Goal: Contribute content: Contribute content

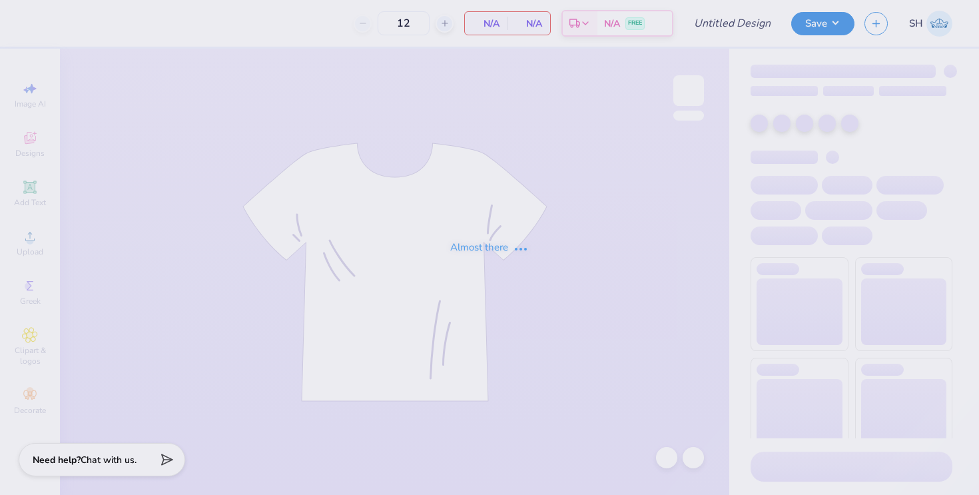
type input "100"
type input "member merch crew"
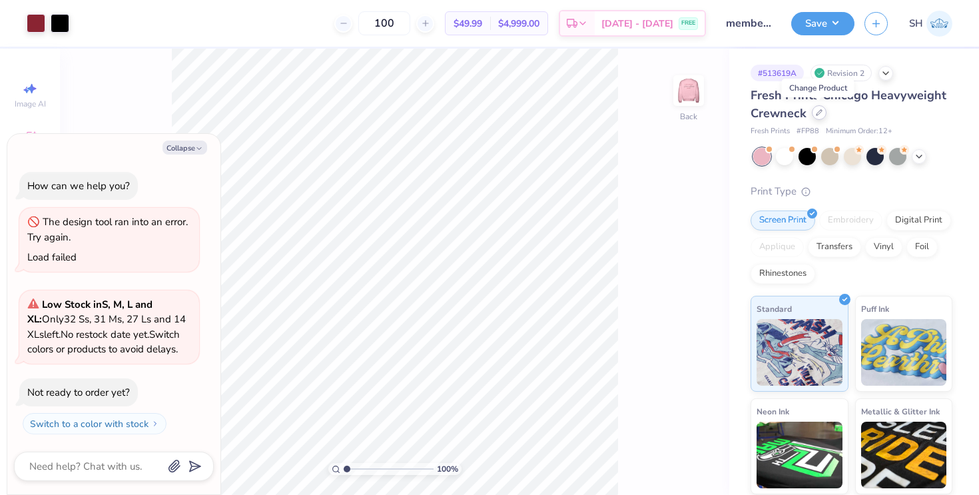
click at [817, 113] on icon at bounding box center [818, 112] width 7 height 7
type textarea "x"
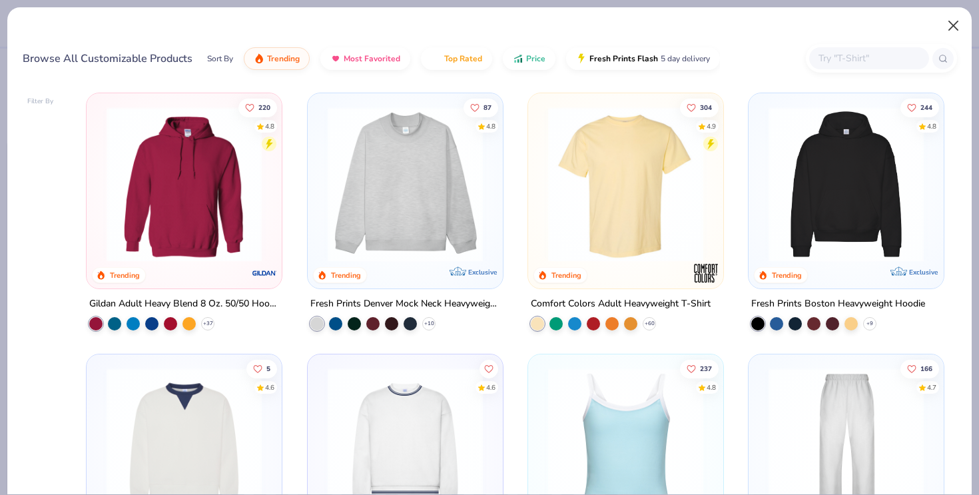
click at [951, 22] on button "Close" at bounding box center [953, 25] width 25 height 25
click at [951, 25] on button "Close" at bounding box center [953, 25] width 25 height 25
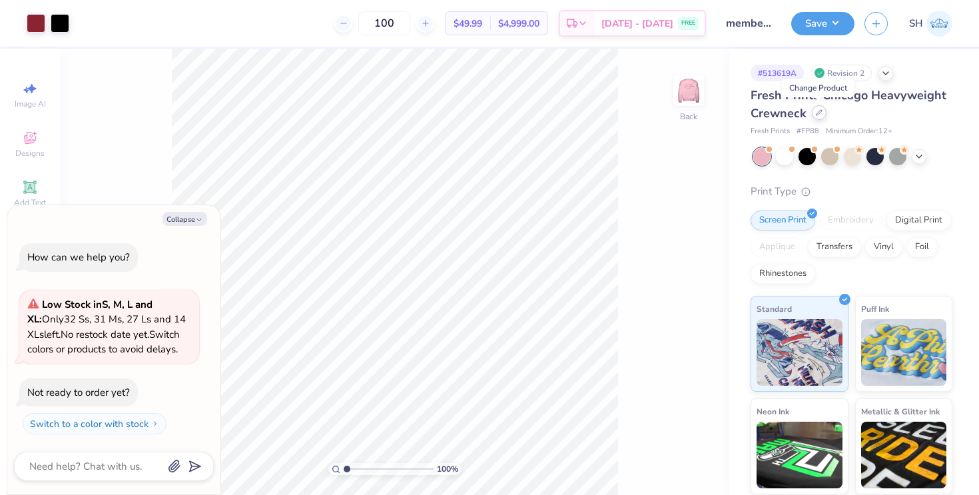
click at [818, 115] on icon at bounding box center [818, 112] width 7 height 7
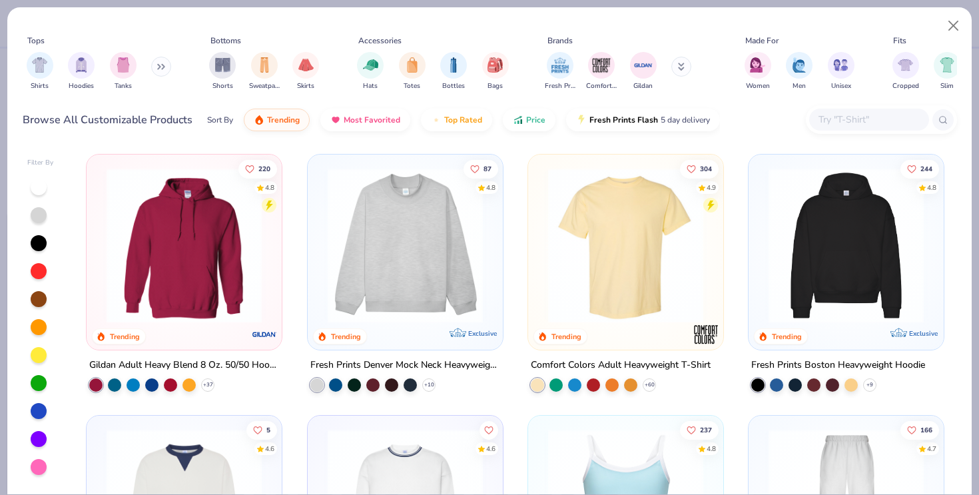
click at [409, 256] on img at bounding box center [405, 245] width 168 height 155
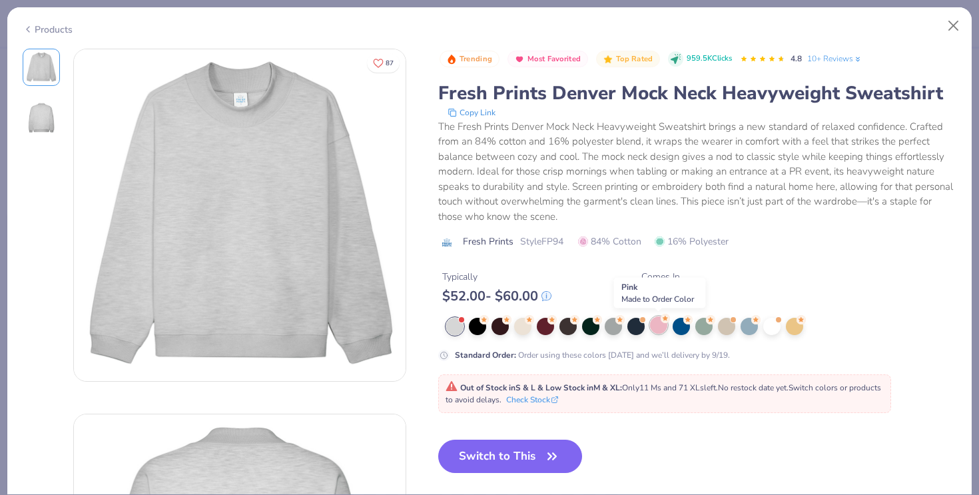
click at [658, 327] on div at bounding box center [658, 324] width 17 height 17
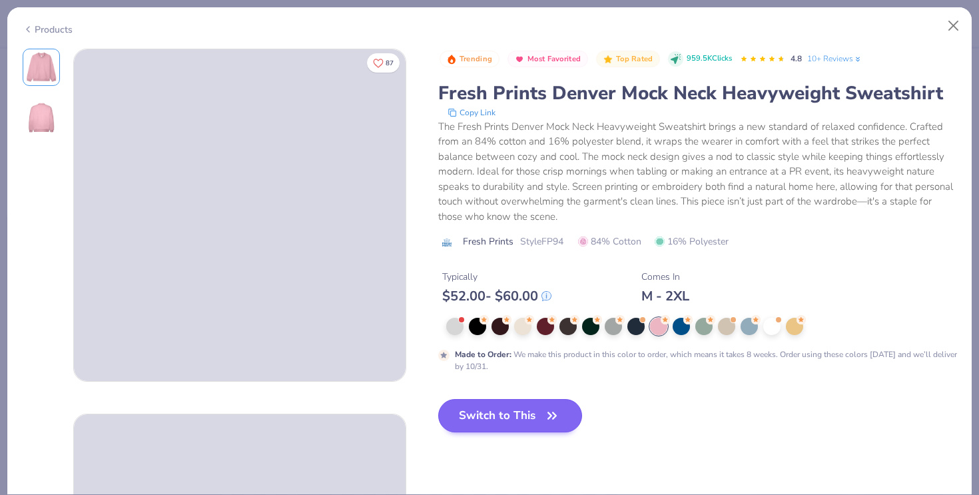
click at [517, 421] on button "Switch to This" at bounding box center [510, 415] width 144 height 33
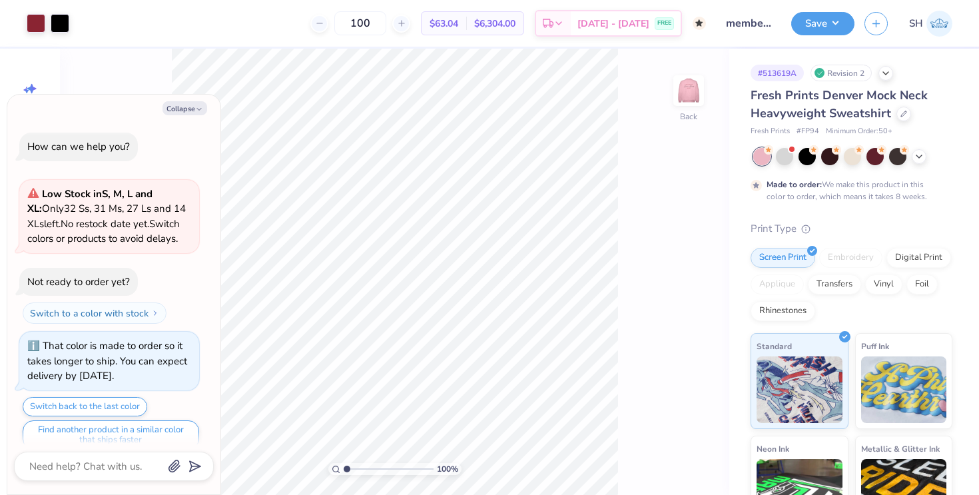
scroll to position [12, 0]
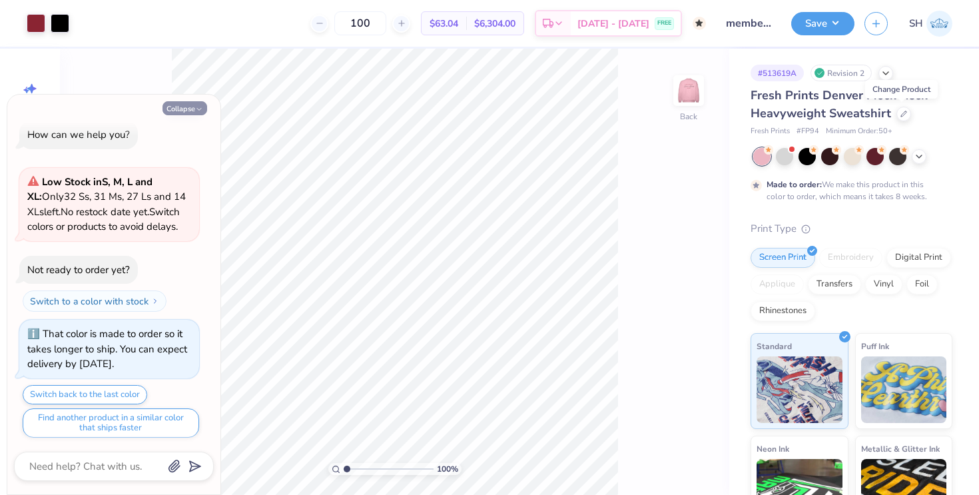
click at [194, 113] on button "Collapse" at bounding box center [184, 108] width 45 height 14
type textarea "x"
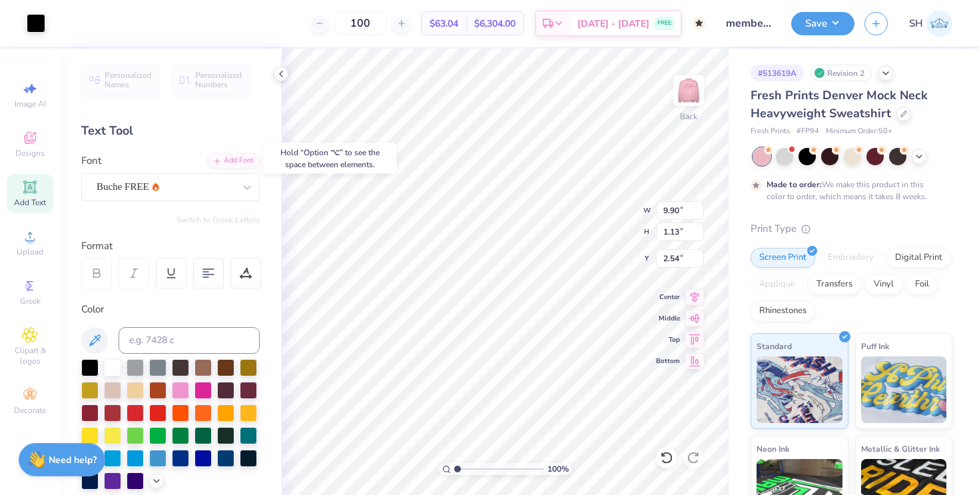
type input "2.43"
type input "9.60"
type input "1.10"
type input "2.47"
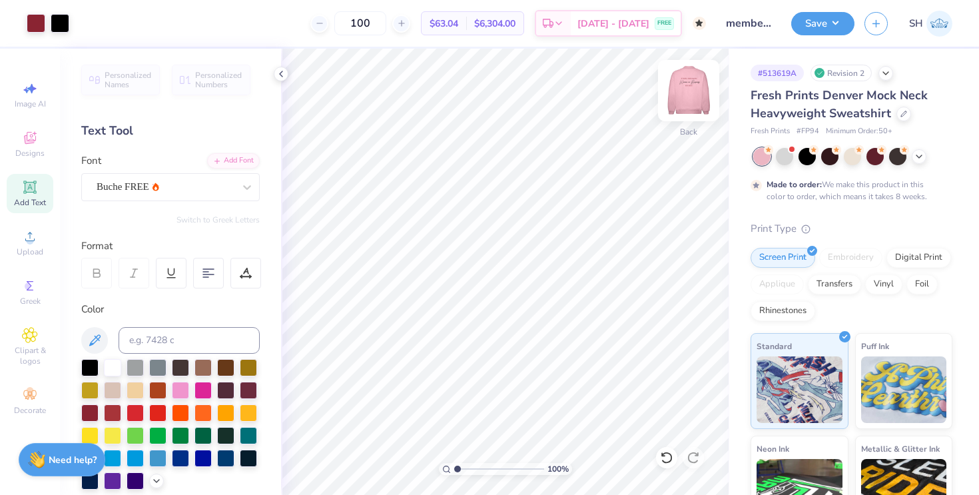
click at [690, 85] on img at bounding box center [688, 90] width 53 height 53
type input "4.36"
type input "12.06"
type input "2.77"
type input "5.63"
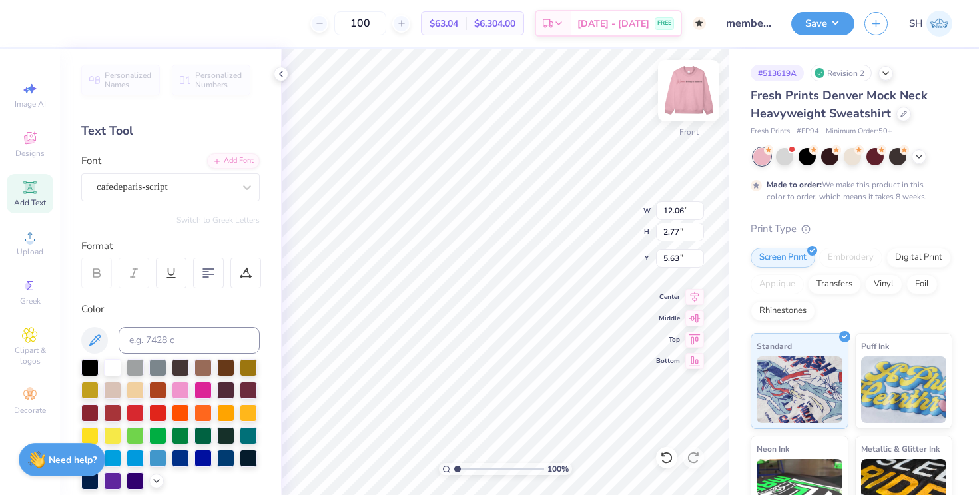
type input "14.75"
type input "3.39"
type input "9.31"
type input "0.95"
type input "4.68"
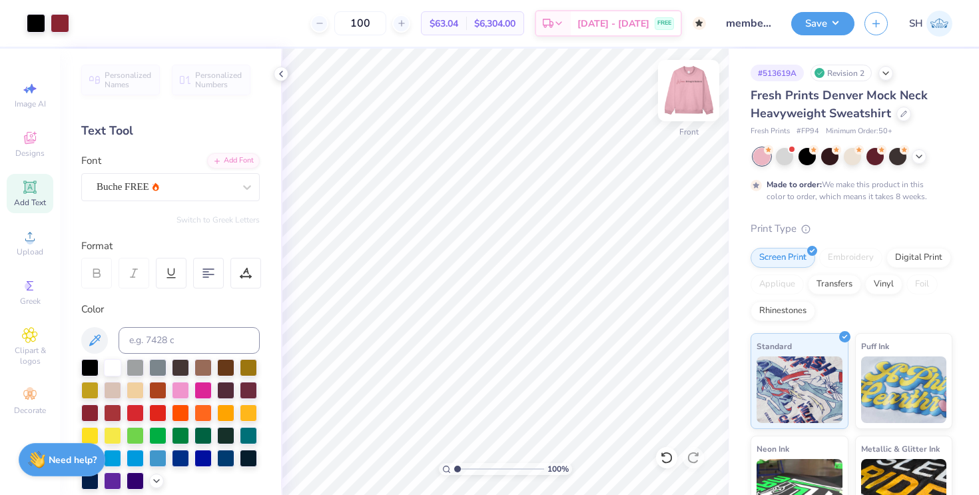
click at [684, 99] on img at bounding box center [688, 90] width 53 height 53
click at [284, 79] on icon at bounding box center [281, 74] width 11 height 11
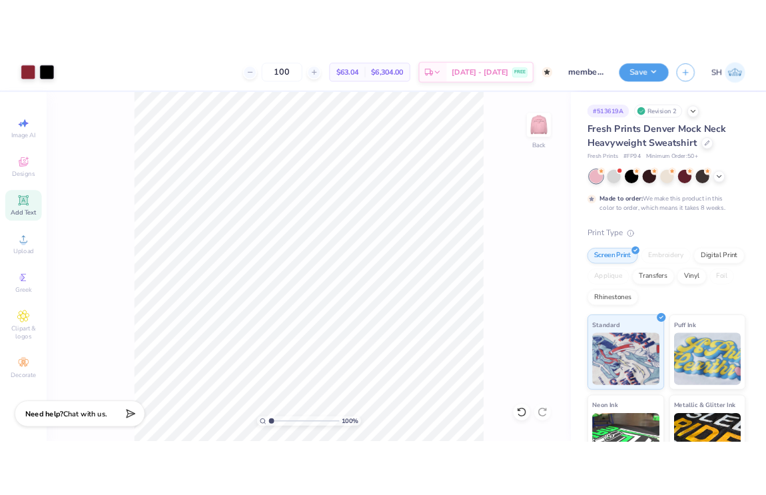
scroll to position [0, 0]
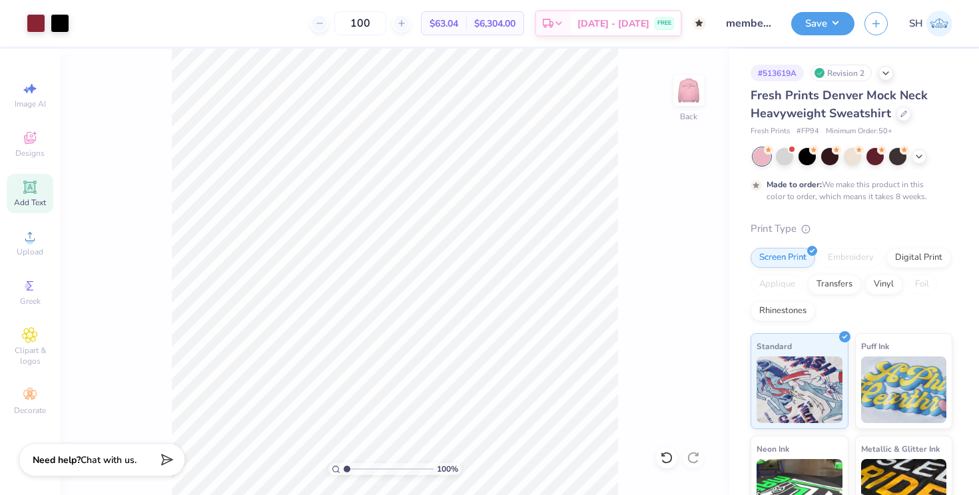
click at [825, 34] on div "Save" at bounding box center [822, 23] width 63 height 23
click at [822, 17] on button "Save" at bounding box center [822, 21] width 63 height 23
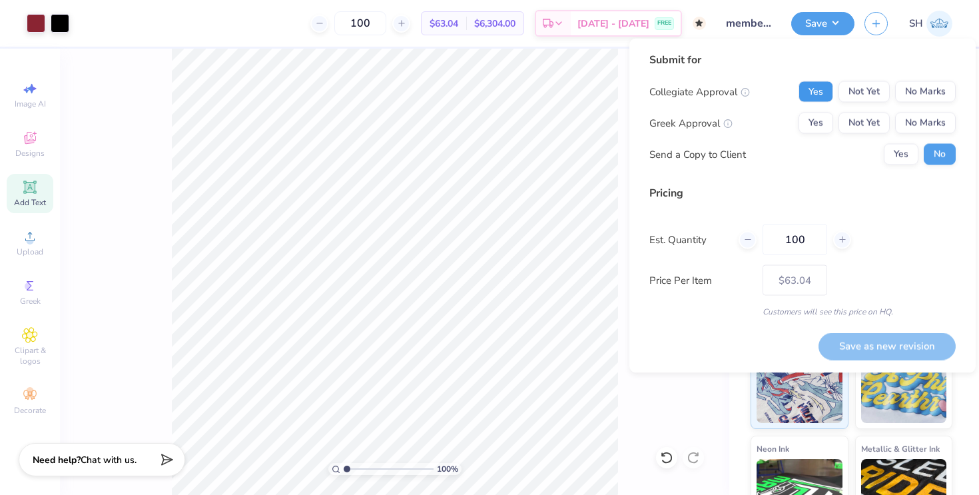
click at [824, 91] on button "Yes" at bounding box center [815, 91] width 35 height 21
click at [913, 122] on button "No Marks" at bounding box center [925, 123] width 61 height 21
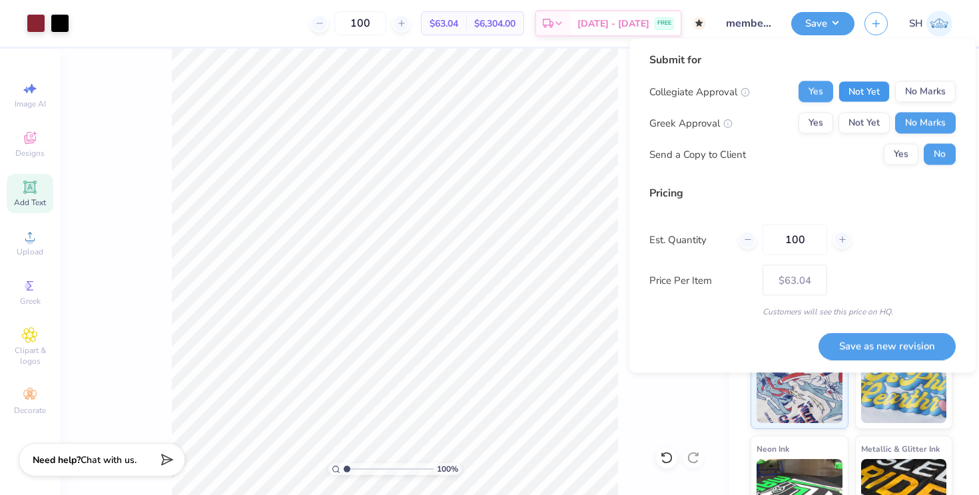
click at [863, 90] on button "Not Yet" at bounding box center [863, 91] width 51 height 21
click at [873, 341] on button "Save as new revision" at bounding box center [886, 345] width 137 height 27
type input "$63.04"
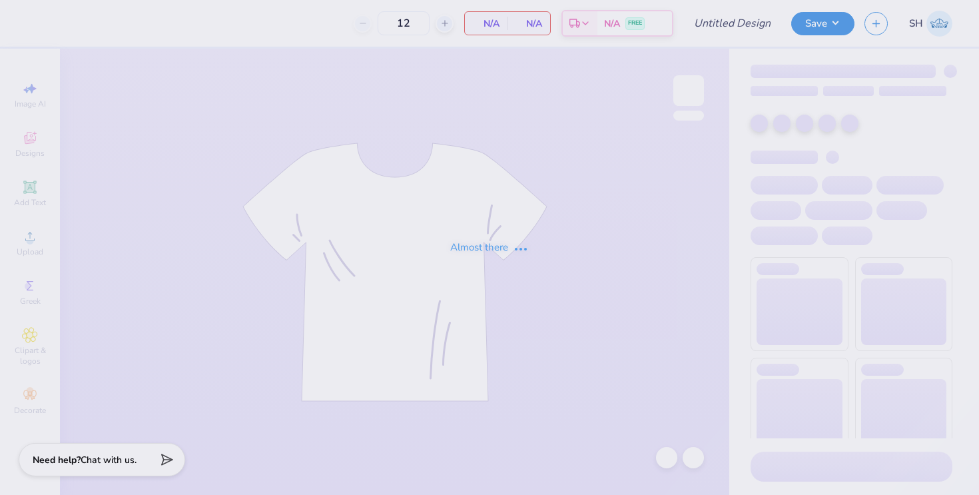
type input "120"
type input "sweatpants 405"
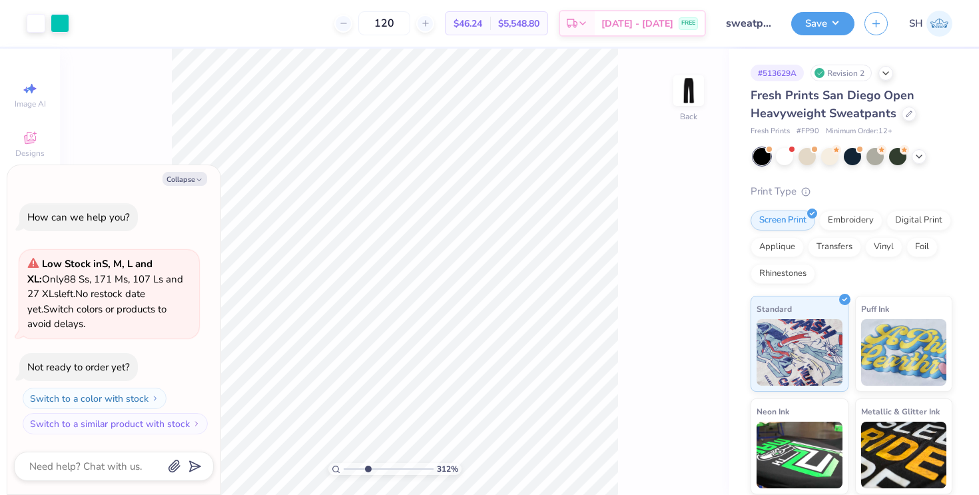
type input "3.42"
drag, startPoint x: 347, startPoint y: 469, endPoint x: 368, endPoint y: 469, distance: 20.6
click at [368, 469] on input "range" at bounding box center [388, 469] width 90 height 12
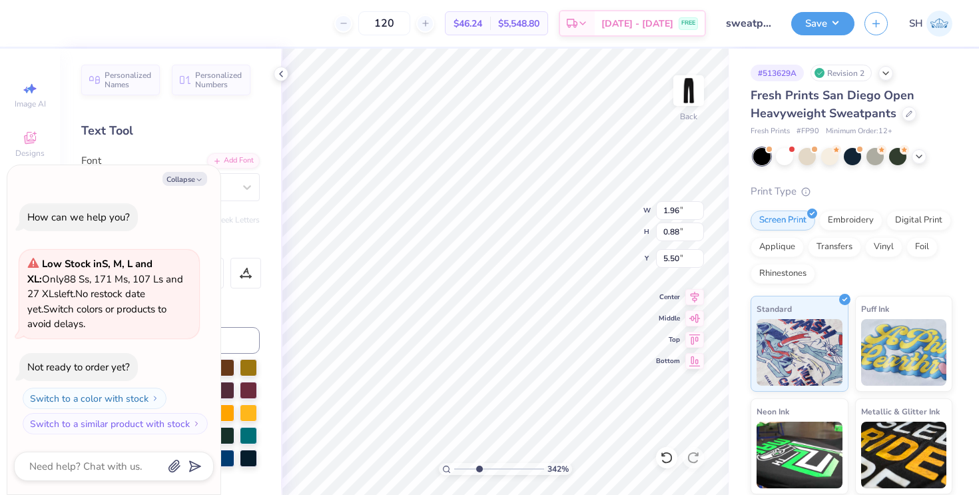
type textarea "x"
type input "5.21"
type textarea "x"
type input "4.79"
type input "0.74"
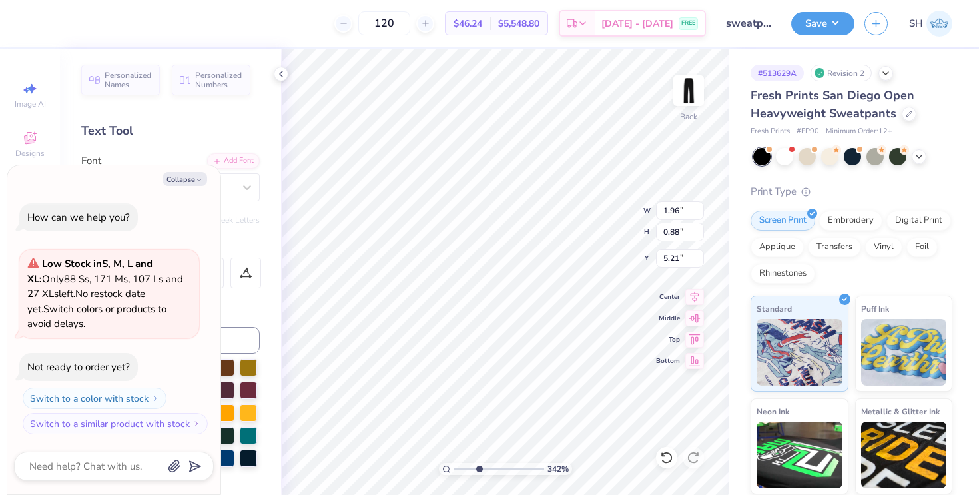
type input "6.38"
type textarea "x"
type input "5.93"
type textarea "x"
type input "6.09"
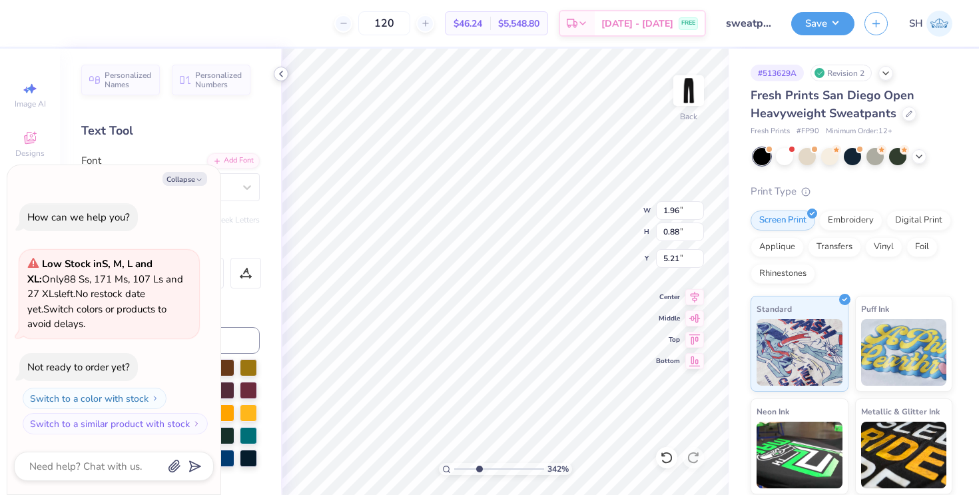
click at [280, 73] on polyline at bounding box center [281, 73] width 3 height 5
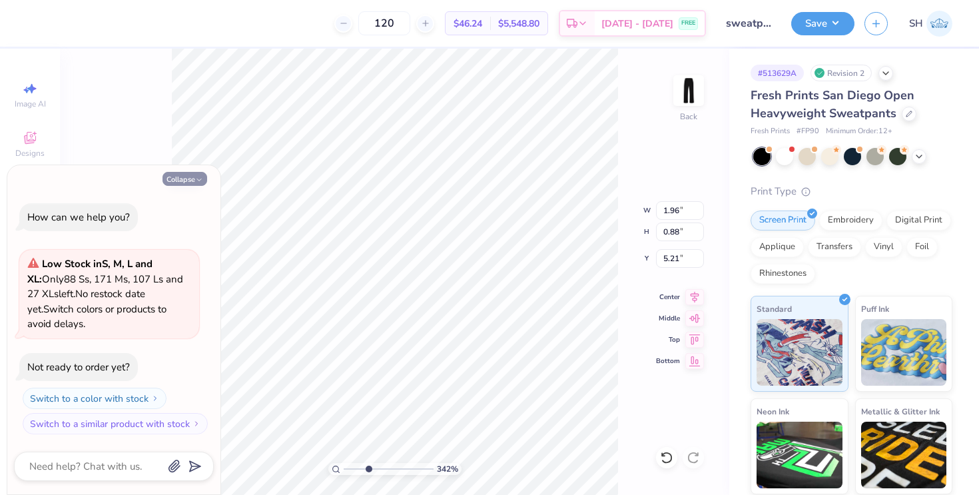
click at [195, 183] on icon "button" at bounding box center [199, 180] width 8 height 8
type textarea "x"
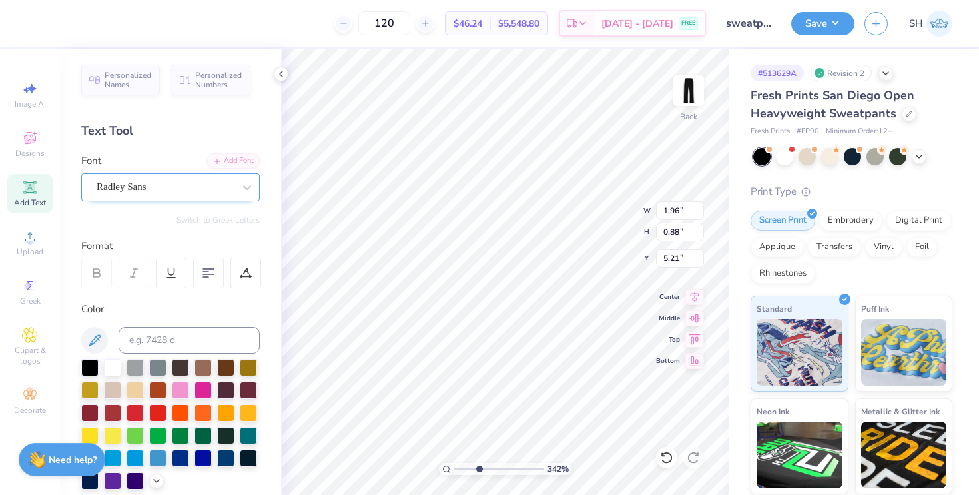
click at [184, 186] on div "Radley Sans" at bounding box center [165, 186] width 140 height 21
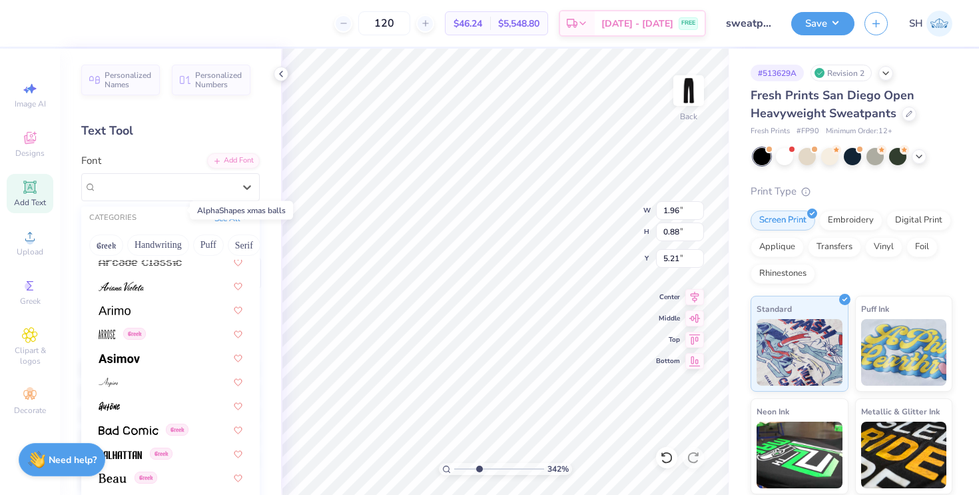
scroll to position [466, 0]
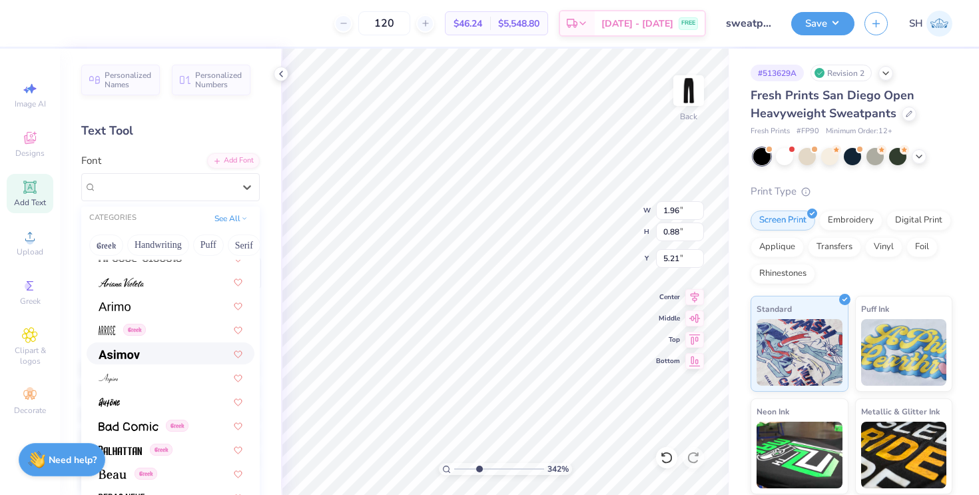
click at [146, 349] on div at bounding box center [171, 353] width 144 height 14
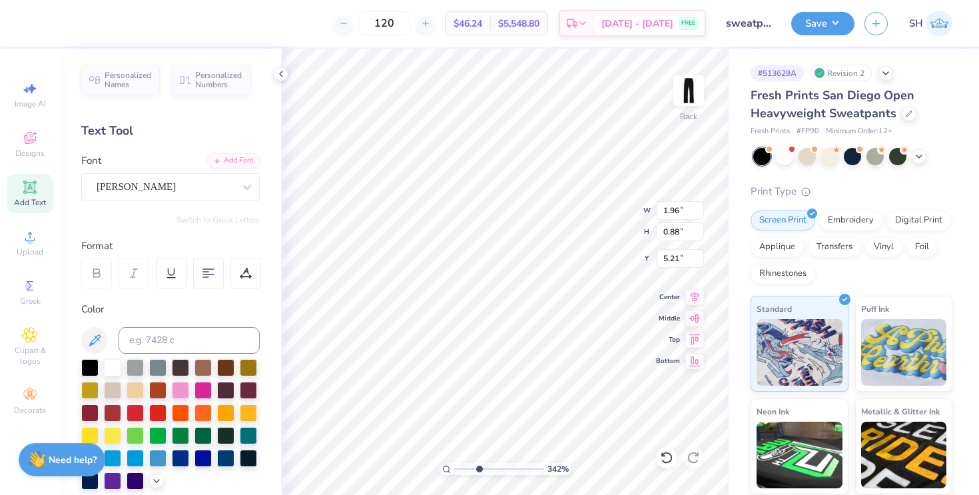
type input "2.25"
type input "1.00"
type input "5.15"
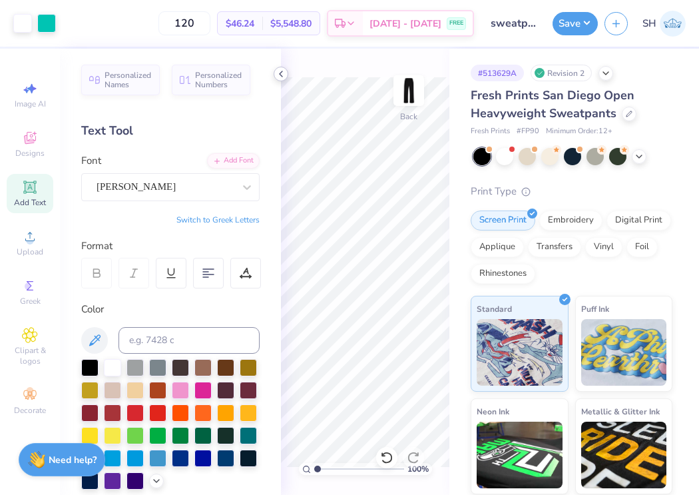
click at [280, 73] on icon at bounding box center [281, 74] width 11 height 11
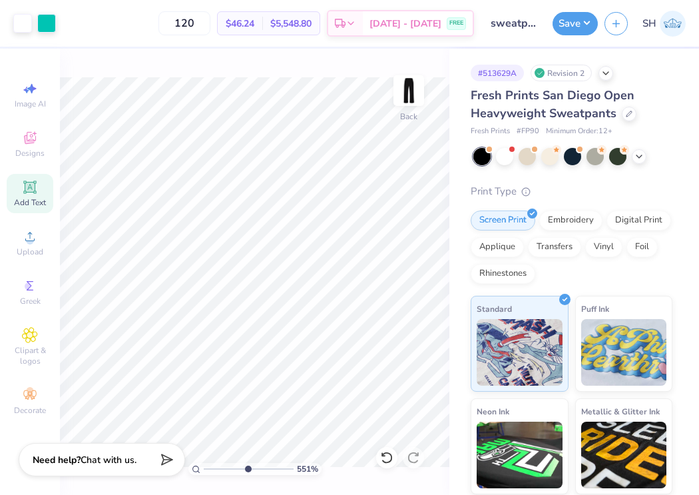
drag, startPoint x: 207, startPoint y: 469, endPoint x: 247, endPoint y: 469, distance: 39.9
click at [247, 469] on input "range" at bounding box center [249, 469] width 90 height 12
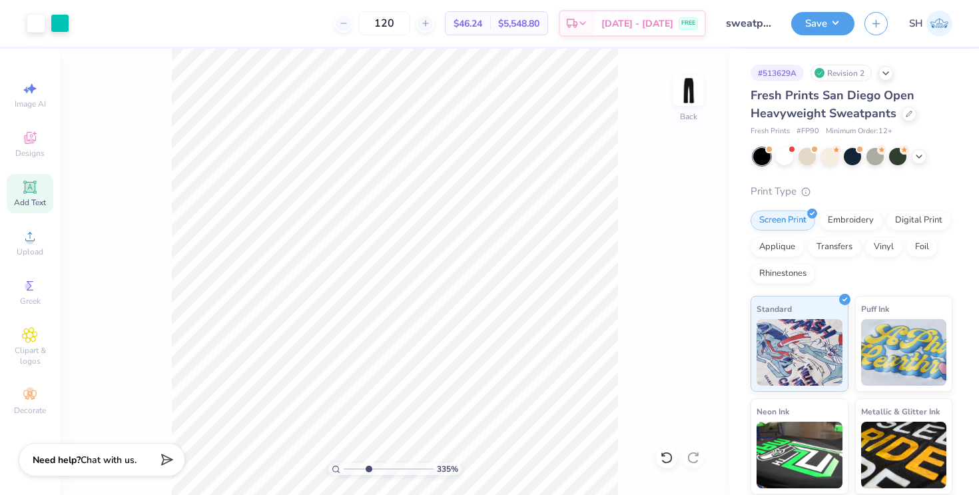
type input "3.42"
drag, startPoint x: 347, startPoint y: 469, endPoint x: 369, endPoint y: 467, distance: 22.1
click at [368, 467] on input "range" at bounding box center [388, 469] width 90 height 12
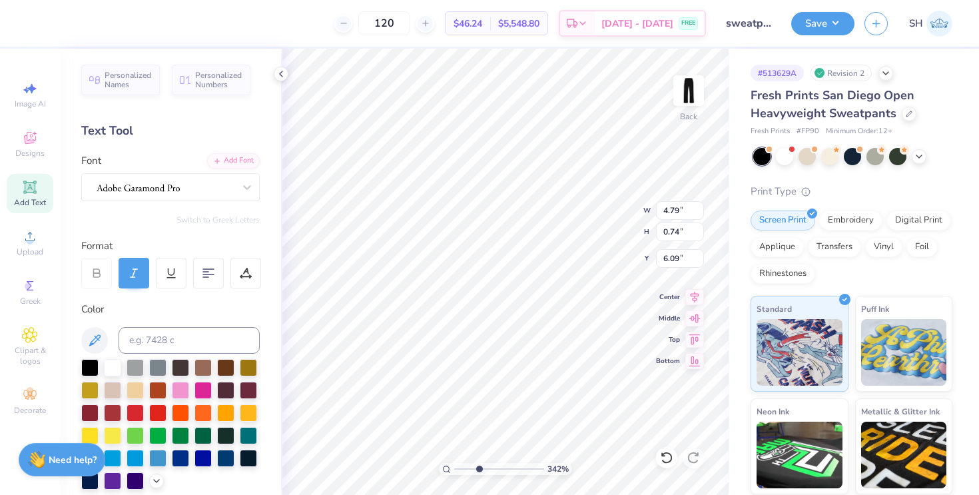
type input "6.55"
type input "2.25"
type input "1.00"
type input "5.28"
type input "4.79"
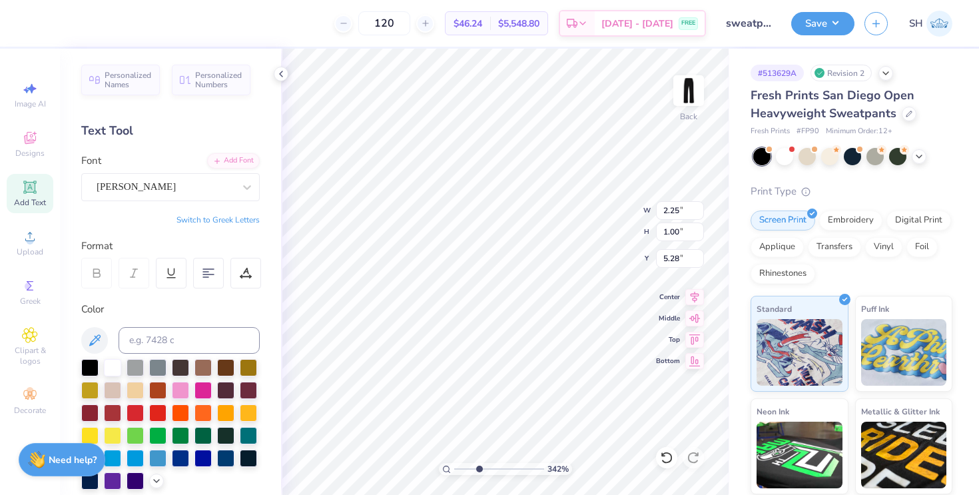
type input "0.74"
type input "6.28"
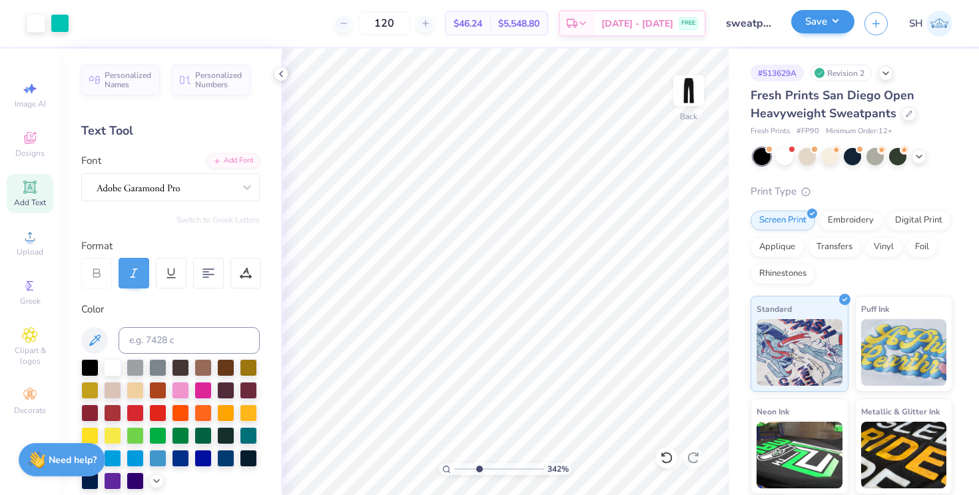
click at [817, 16] on button "Save" at bounding box center [822, 21] width 63 height 23
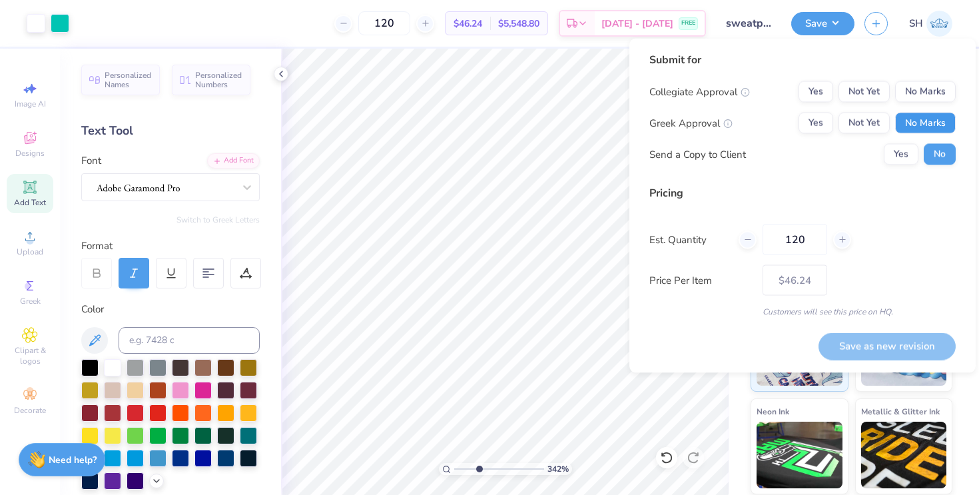
click at [910, 117] on button "No Marks" at bounding box center [925, 123] width 61 height 21
click at [912, 91] on button "No Marks" at bounding box center [925, 91] width 61 height 21
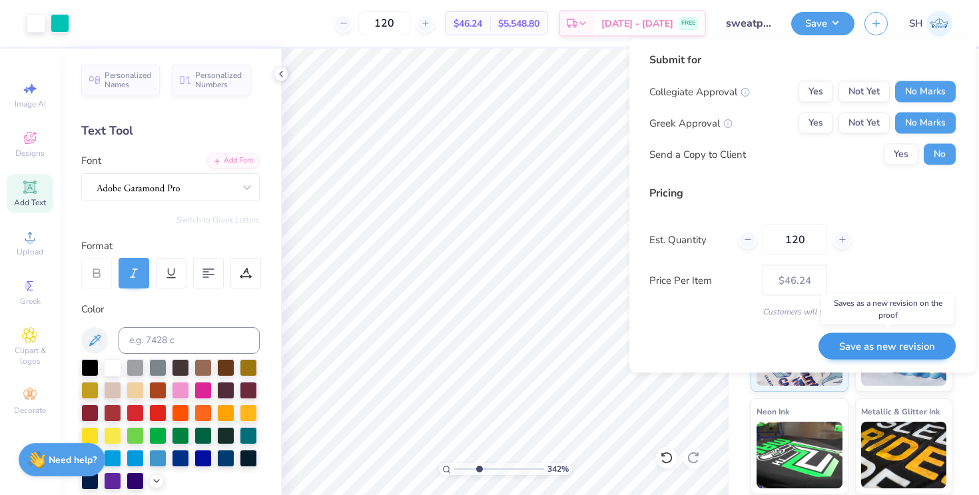
click at [877, 343] on button "Save as new revision" at bounding box center [886, 345] width 137 height 27
type input "$46.24"
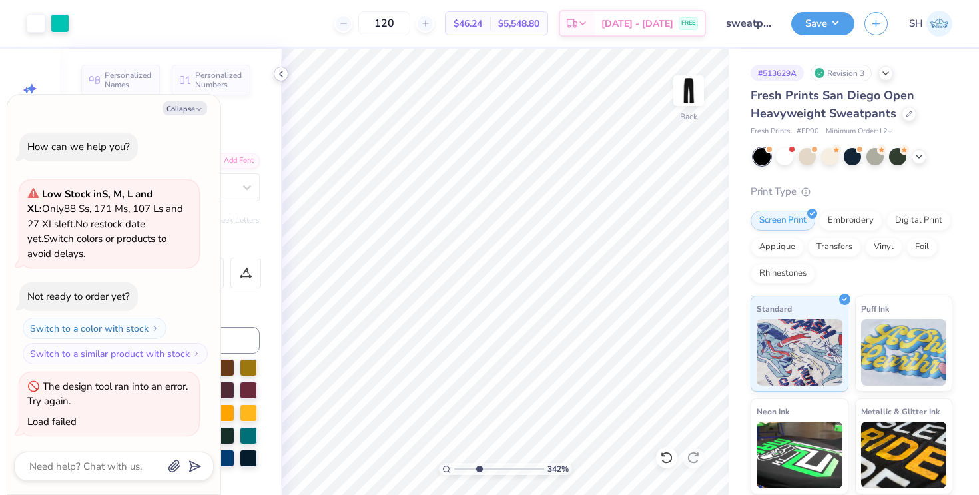
click at [280, 75] on icon at bounding box center [281, 74] width 11 height 11
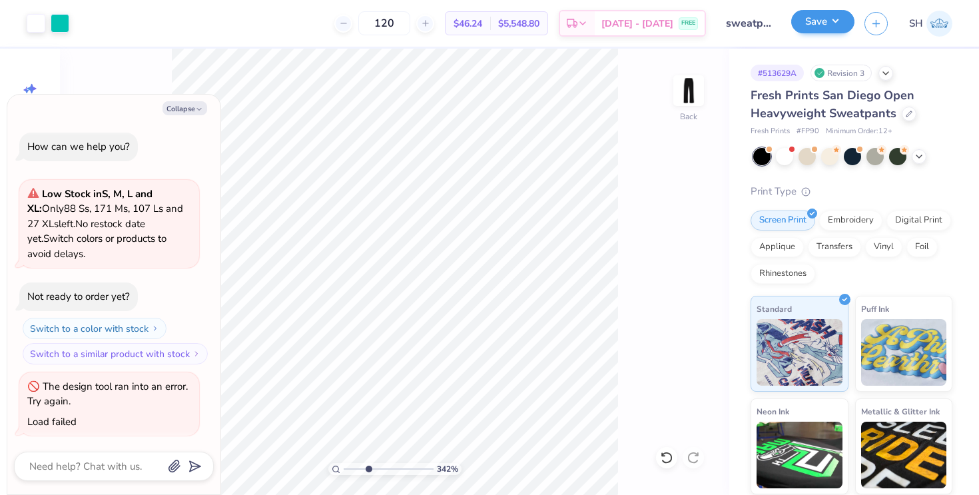
click at [840, 27] on button "Save" at bounding box center [822, 21] width 63 height 23
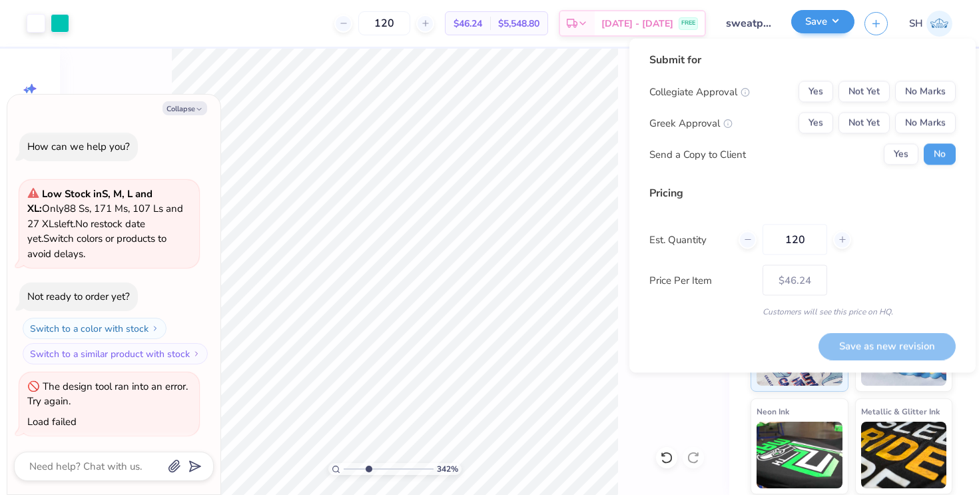
type textarea "x"
click at [911, 91] on button "No Marks" at bounding box center [925, 91] width 61 height 21
click at [933, 119] on button "No Marks" at bounding box center [925, 123] width 61 height 21
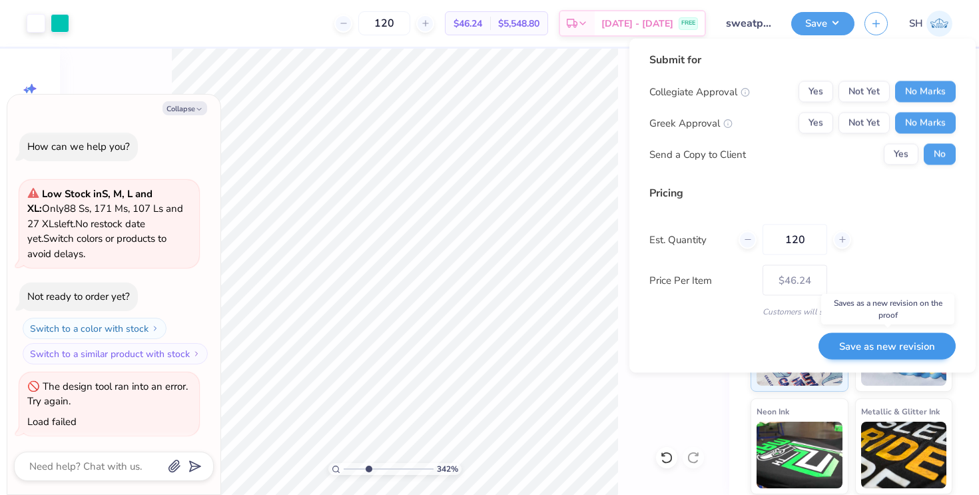
click at [868, 346] on button "Save as new revision" at bounding box center [886, 345] width 137 height 27
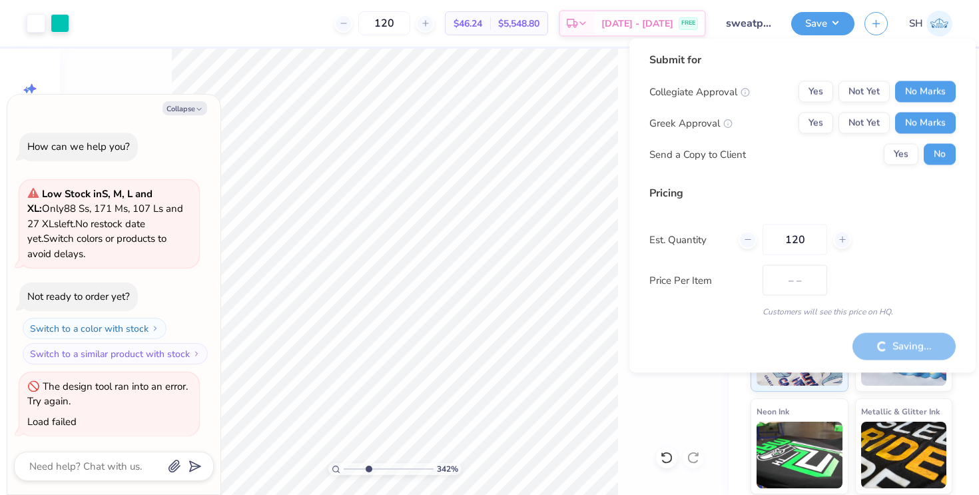
type input "$46.24"
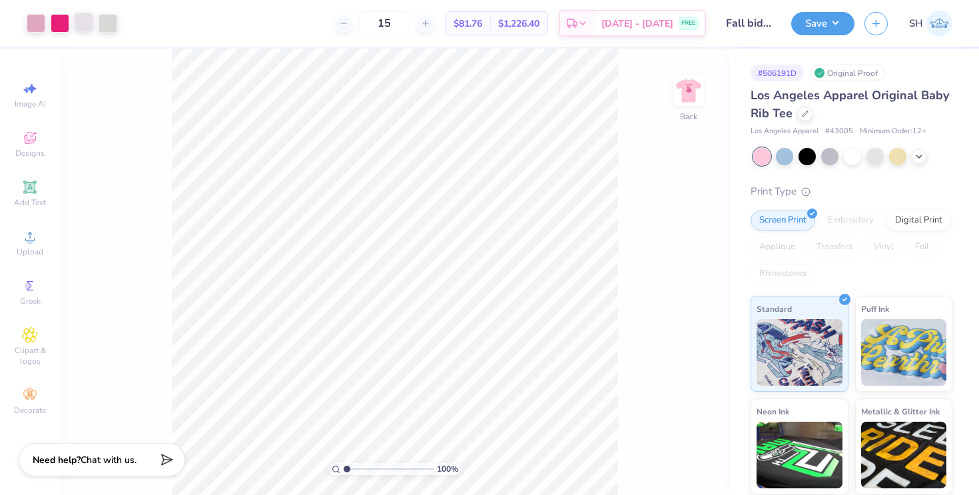
click at [79, 26] on div at bounding box center [84, 22] width 19 height 19
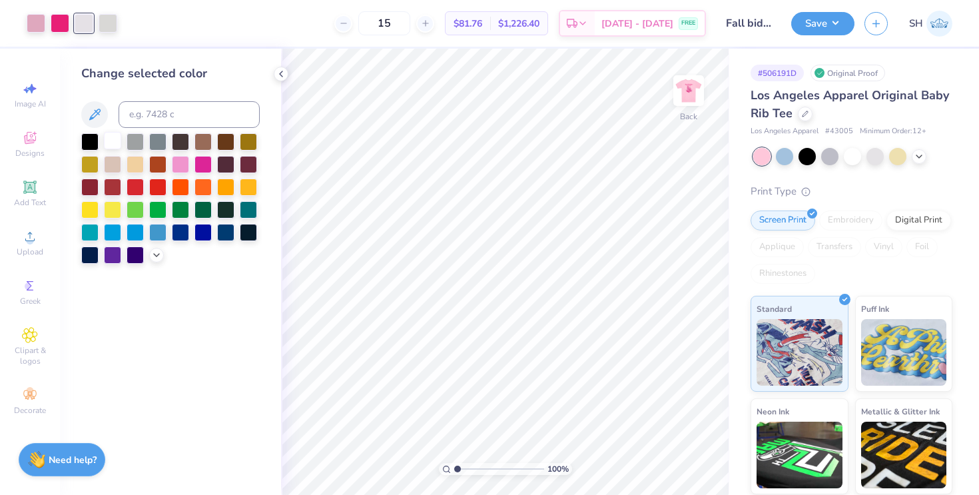
click at [112, 142] on div at bounding box center [112, 140] width 17 height 17
click at [106, 31] on div at bounding box center [108, 22] width 19 height 19
click at [113, 142] on div at bounding box center [112, 140] width 17 height 17
click at [801, 118] on div at bounding box center [804, 112] width 15 height 15
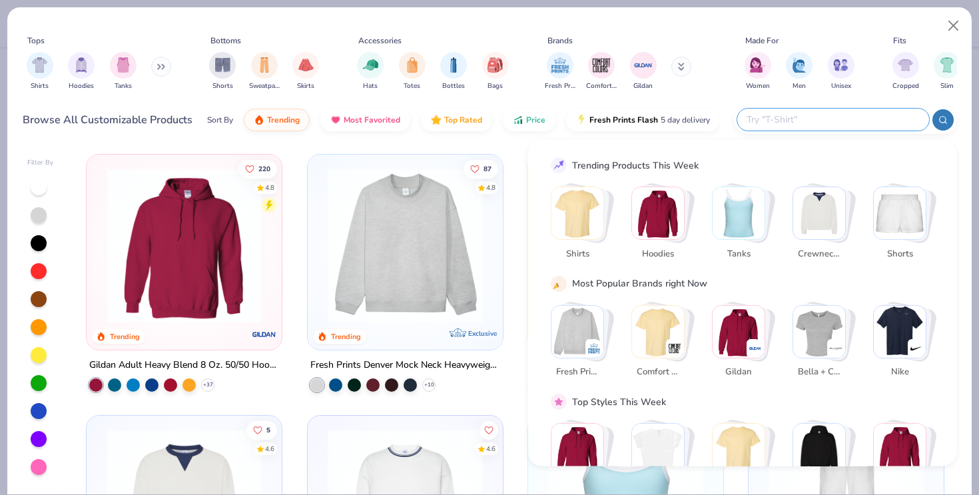
click at [847, 119] on input "text" at bounding box center [832, 119] width 174 height 15
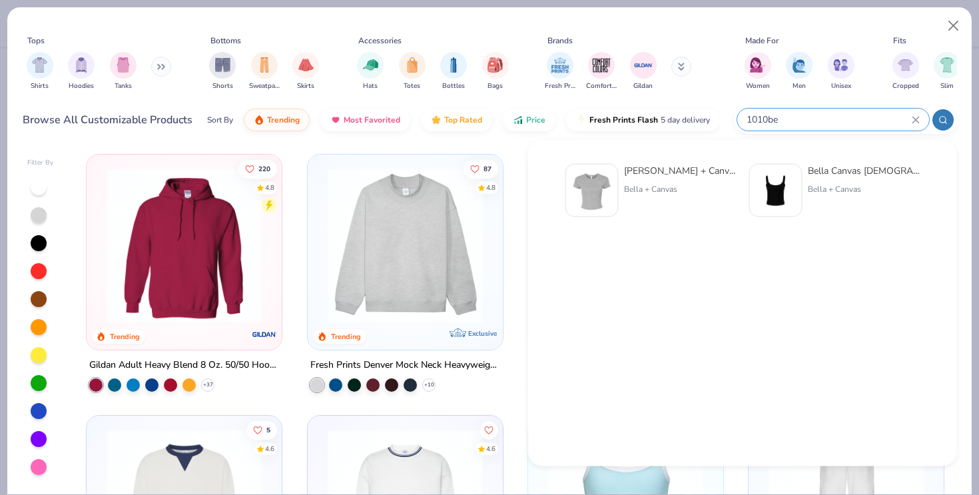
type input "1010be"
click at [655, 179] on div "Bella + Canvas Ladies' Micro Ribbed Baby Tee Bella + Canvas" at bounding box center [680, 190] width 112 height 53
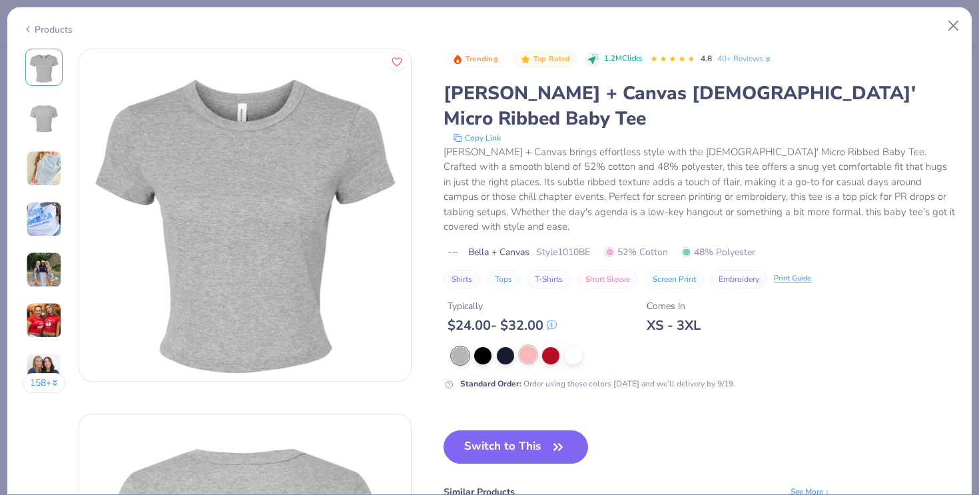
click at [527, 345] on div at bounding box center [527, 353] width 17 height 17
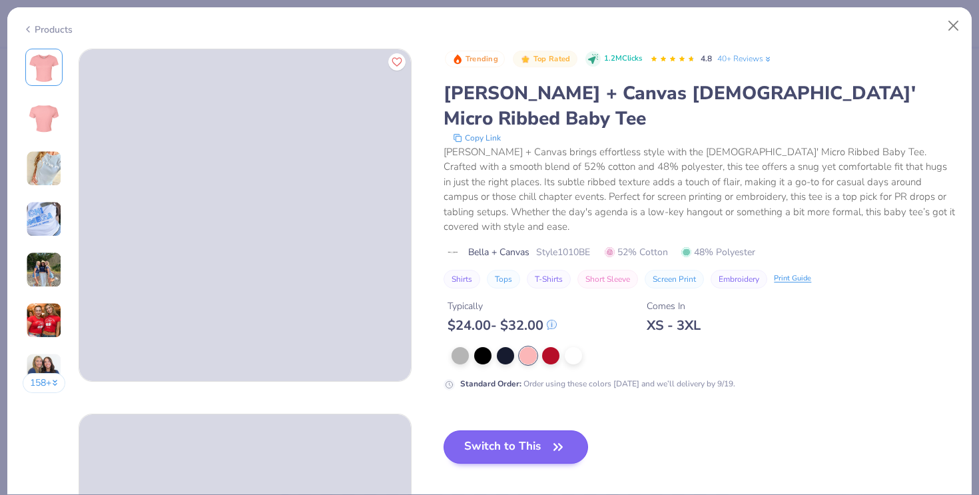
click at [560, 437] on icon "button" at bounding box center [558, 446] width 19 height 19
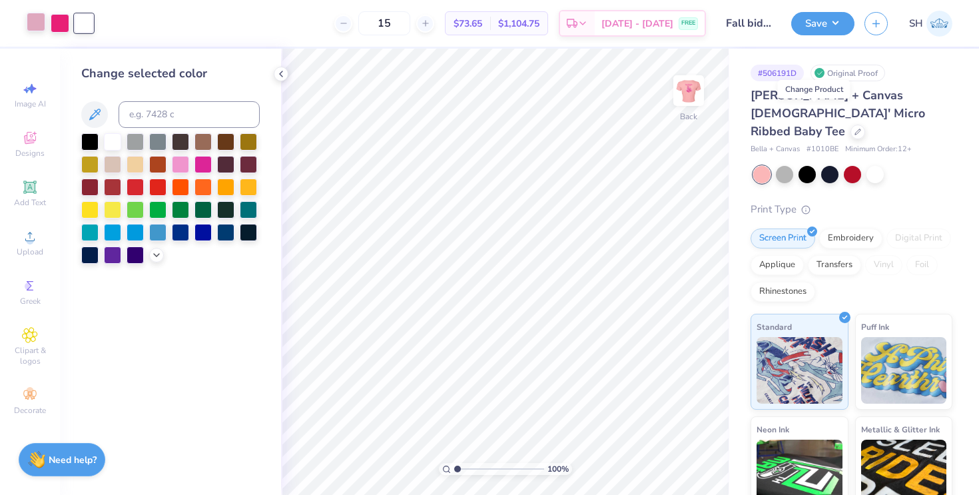
click at [41, 19] on div at bounding box center [36, 22] width 19 height 19
click at [118, 144] on div at bounding box center [112, 140] width 17 height 17
click at [813, 21] on button "Save" at bounding box center [822, 21] width 63 height 23
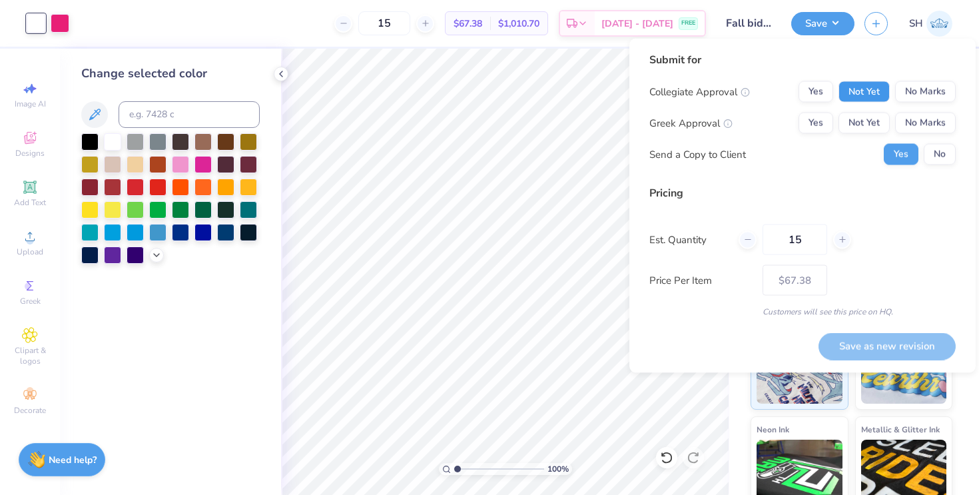
click at [856, 92] on button "Not Yet" at bounding box center [863, 91] width 51 height 21
click at [857, 119] on button "Not Yet" at bounding box center [863, 123] width 51 height 21
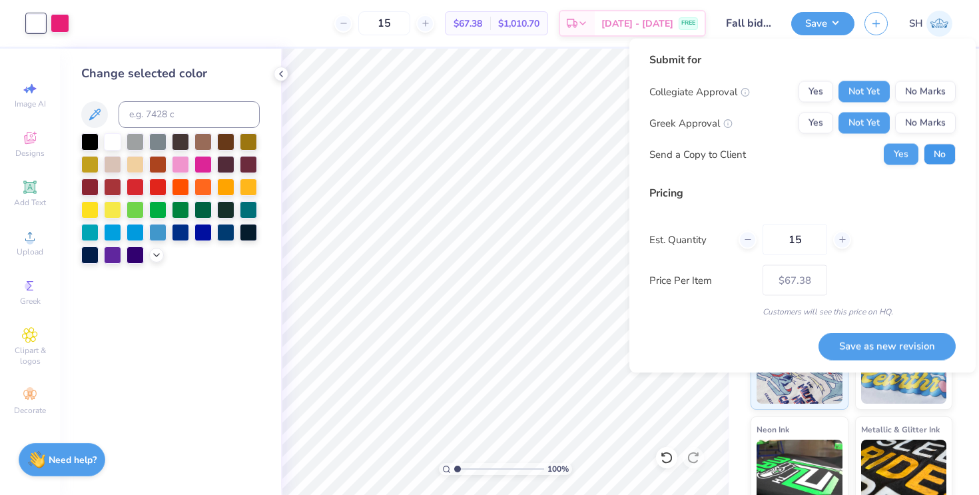
click at [941, 146] on button "No" at bounding box center [939, 154] width 32 height 21
click at [845, 346] on button "Save as new revision" at bounding box center [886, 345] width 137 height 27
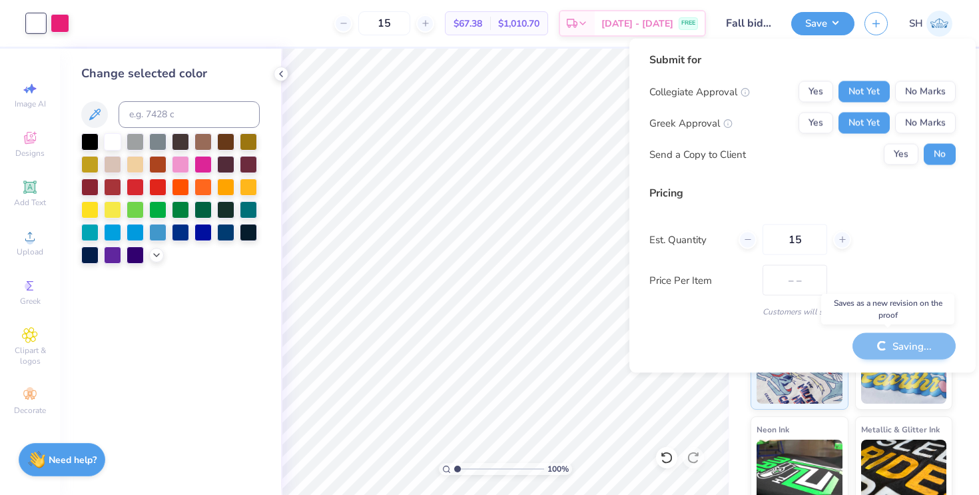
type input "$67.38"
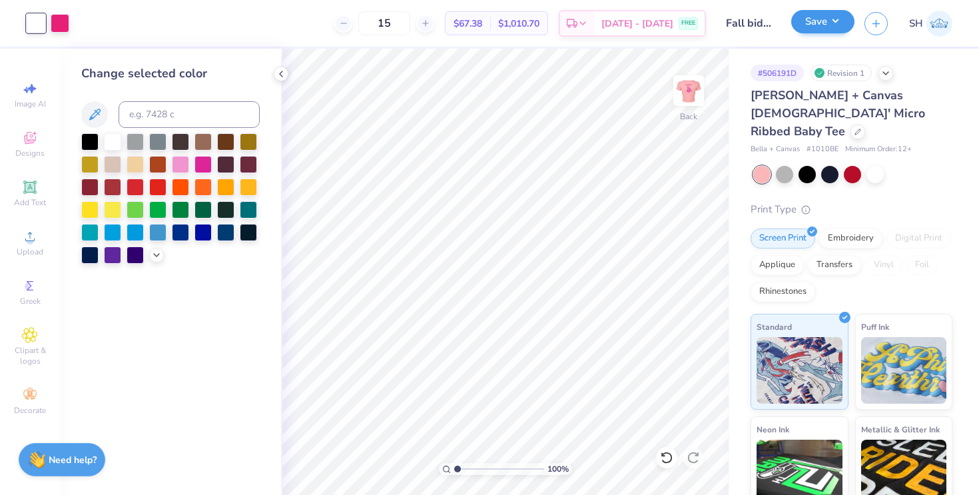
click at [799, 19] on button "Save" at bounding box center [822, 21] width 63 height 23
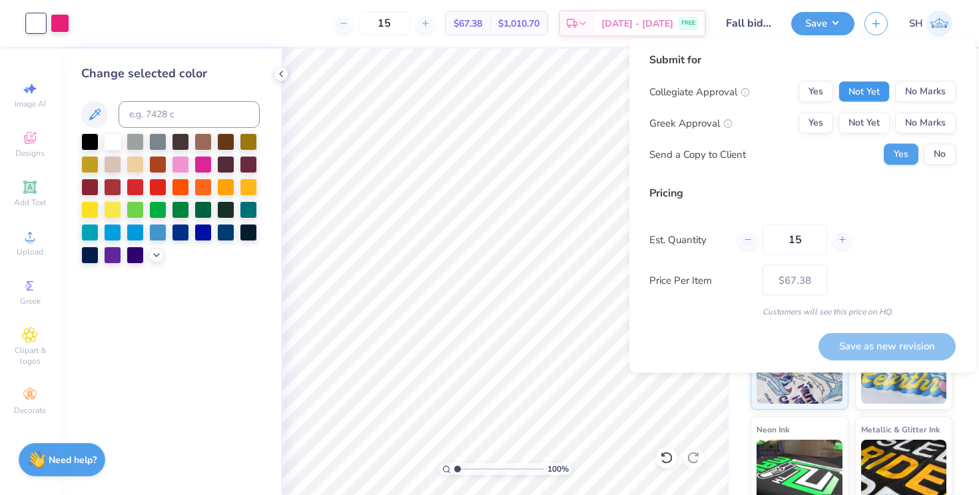
click at [862, 94] on button "Not Yet" at bounding box center [863, 91] width 51 height 21
click at [862, 116] on button "Not Yet" at bounding box center [863, 123] width 51 height 21
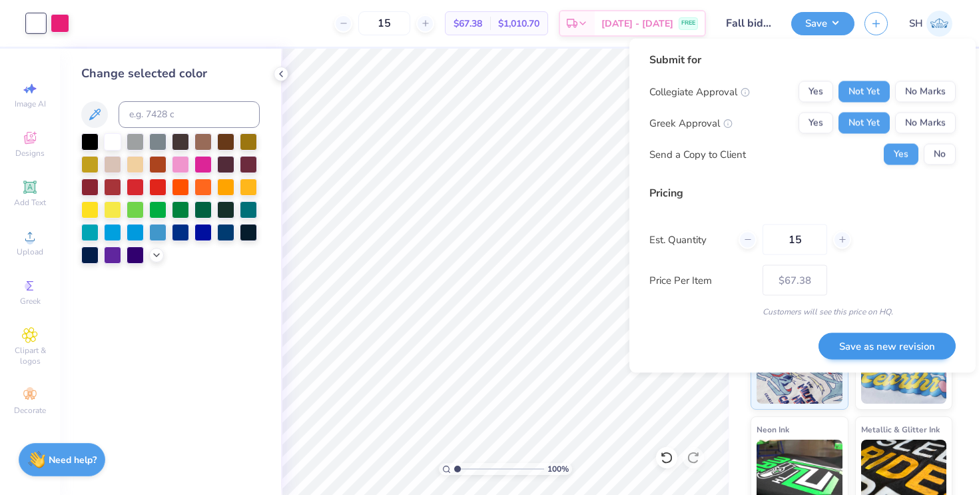
click at [863, 337] on button "Save as new revision" at bounding box center [886, 345] width 137 height 27
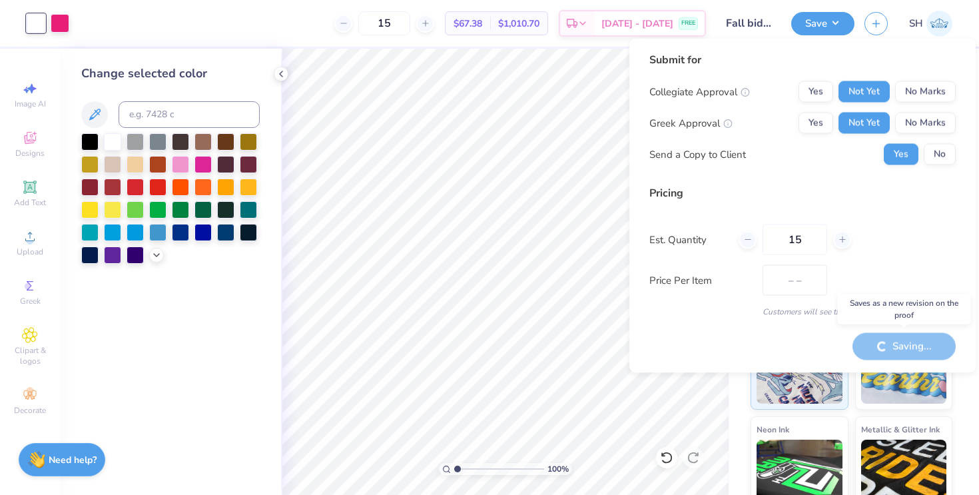
type input "$67.38"
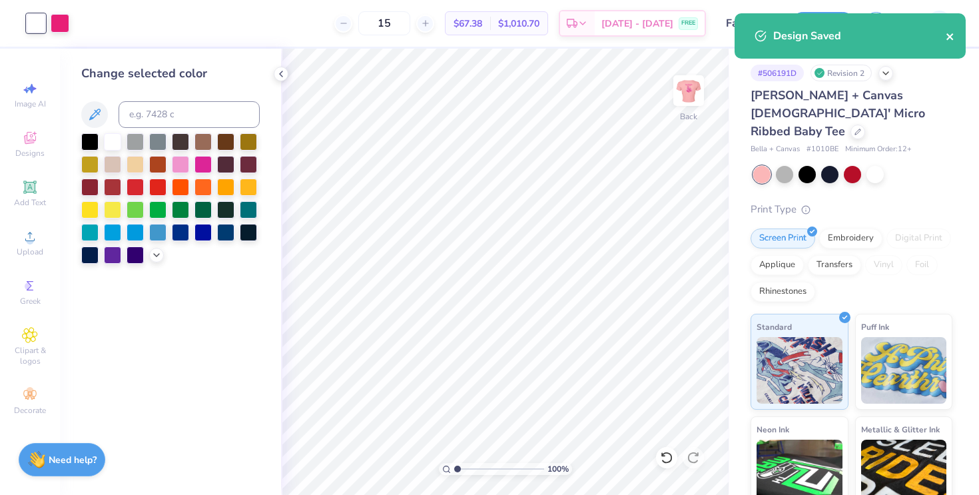
click at [953, 39] on icon "close" at bounding box center [949, 36] width 9 height 11
